Goal: Find contact information: Obtain details needed to contact an individual or organization

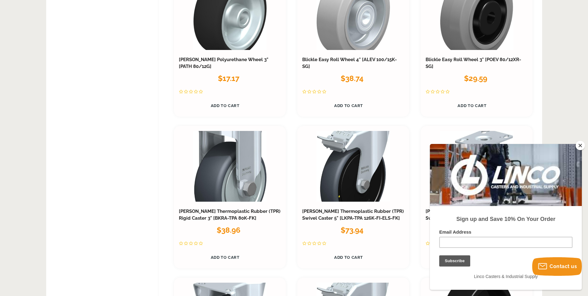
click at [581, 145] on button "Close" at bounding box center [579, 145] width 9 height 9
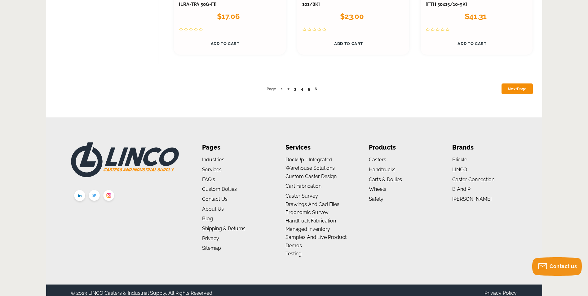
scroll to position [3245, 0]
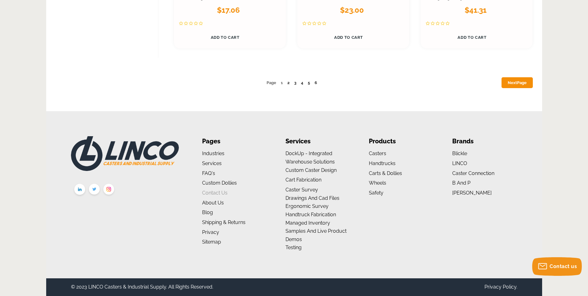
click at [216, 193] on link "Contact Us" at bounding box center [214, 193] width 25 height 6
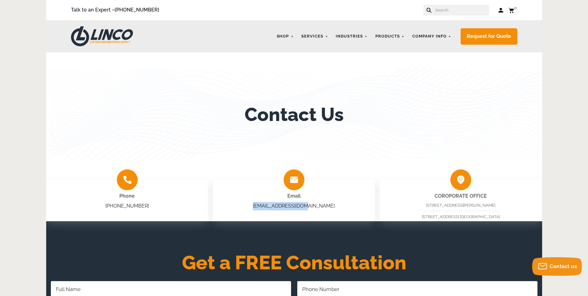
copy link "[EMAIL_ADDRESS][DOMAIN_NAME]"
drag, startPoint x: 299, startPoint y: 207, endPoint x: 263, endPoint y: 209, distance: 36.6
click at [263, 209] on div "Email [EMAIL_ADDRESS][DOMAIN_NAME]" at bounding box center [294, 200] width 162 height 42
click at [327, 209] on div "Email [EMAIL_ADDRESS][DOMAIN_NAME]" at bounding box center [294, 200] width 162 height 42
click at [324, 206] on div "Email [EMAIL_ADDRESS][DOMAIN_NAME]" at bounding box center [294, 200] width 162 height 42
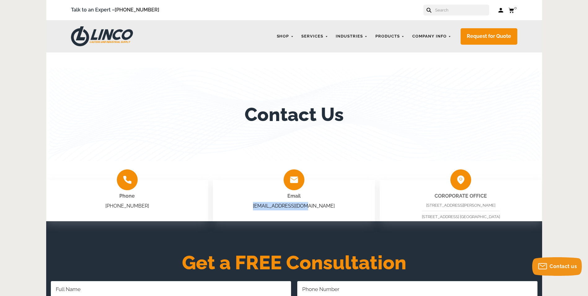
copy link "[EMAIL_ADDRESS][DOMAIN_NAME]"
drag, startPoint x: 323, startPoint y: 205, endPoint x: 269, endPoint y: 206, distance: 53.3
click at [269, 206] on div "Email [EMAIL_ADDRESS][DOMAIN_NAME]" at bounding box center [294, 200] width 162 height 42
